Goal: Information Seeking & Learning: Learn about a topic

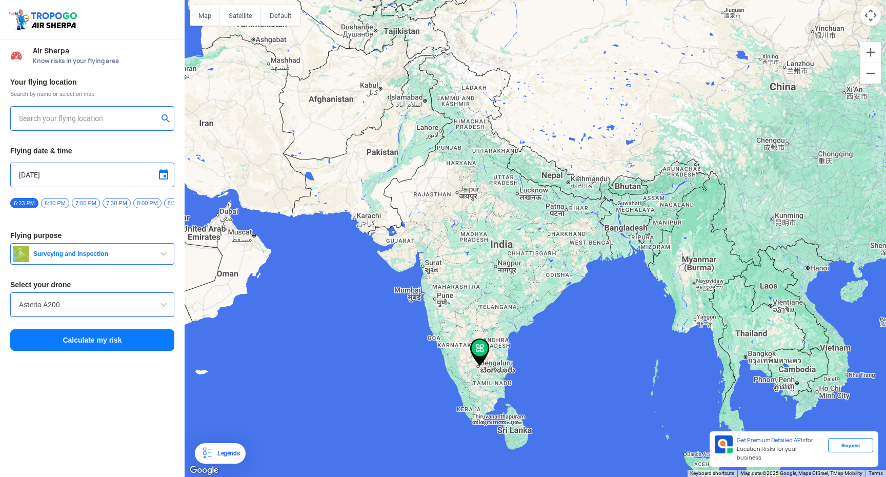
type input "[STREET_ADDRESS][PERSON_NAME][PERSON_NAME]"
click at [97, 347] on button "Calculate my risk" at bounding box center [92, 340] width 164 height 22
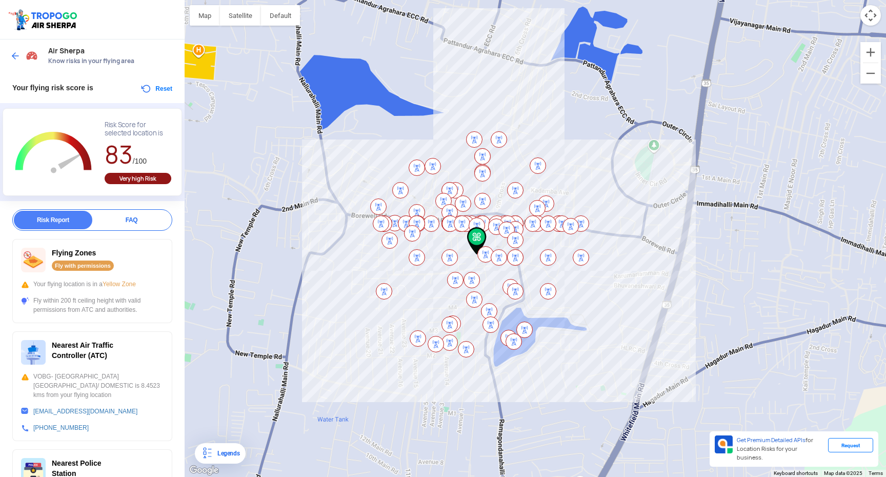
drag, startPoint x: 536, startPoint y: 244, endPoint x: 479, endPoint y: 237, distance: 57.3
click at [479, 237] on img at bounding box center [476, 241] width 19 height 28
click at [610, 189] on div at bounding box center [536, 238] width 702 height 477
click at [54, 280] on div "Your flying location is in a Yellow Zone" at bounding box center [92, 284] width 143 height 9
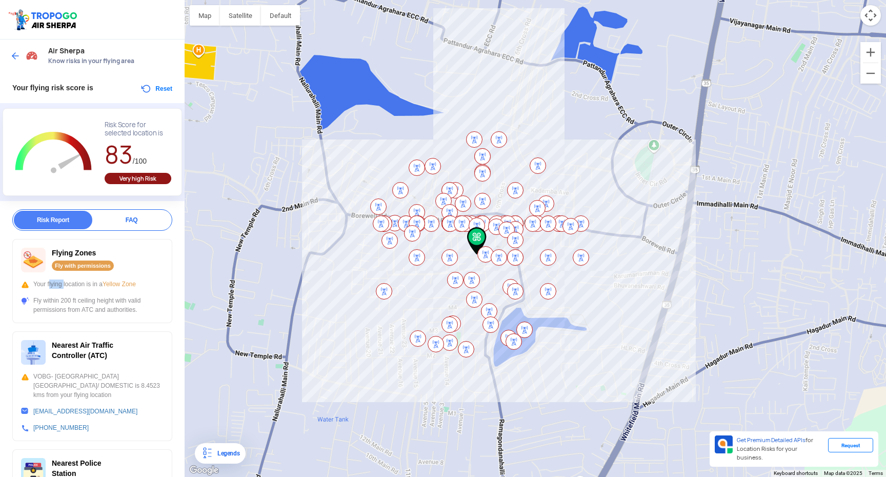
click at [54, 280] on div "Your flying location is in a Yellow Zone" at bounding box center [92, 284] width 143 height 9
click at [69, 289] on div "Flying Zones Fly with permissions Your flying location is in a Yellow Zone Fly …" at bounding box center [92, 281] width 160 height 84
click at [78, 302] on div "Fly within 200 ft ceiling height with valid permissions from ATC and authoritie…" at bounding box center [92, 305] width 143 height 18
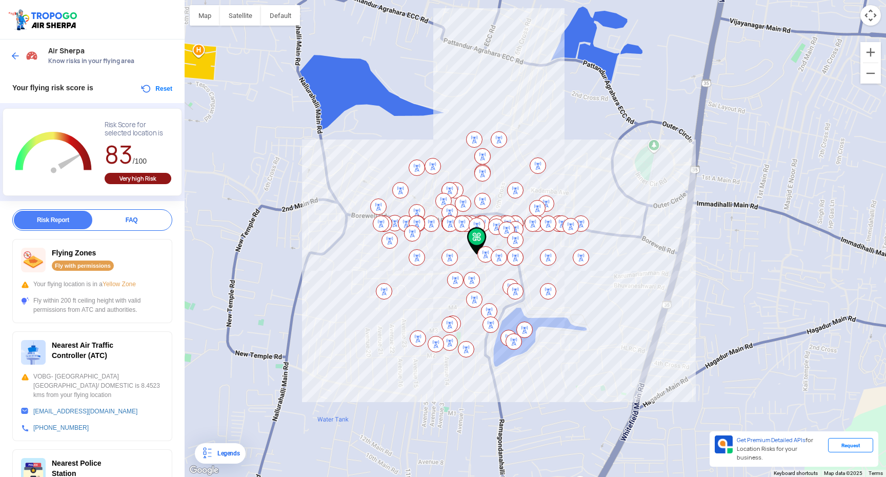
click at [78, 302] on div "Fly within 200 ft ceiling height with valid permissions from ATC and authoritie…" at bounding box center [92, 305] width 143 height 18
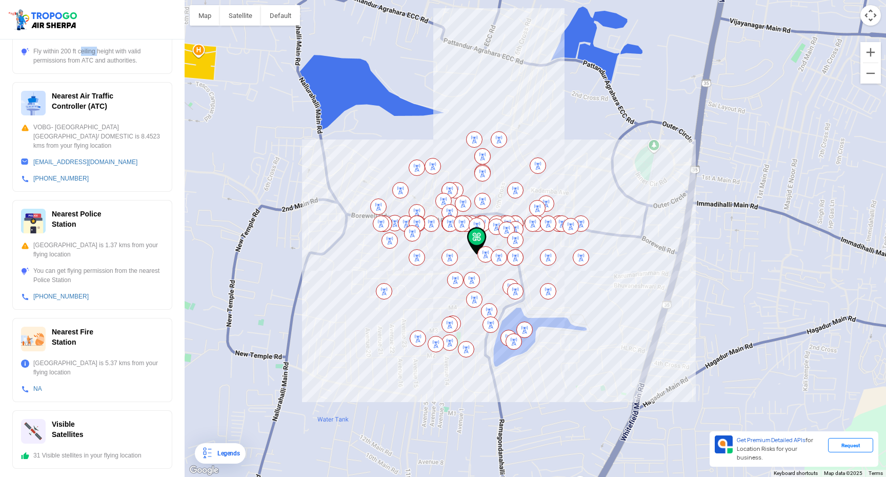
click at [78, 454] on div "31 Visible stellites in your flying location" at bounding box center [92, 455] width 143 height 9
